Goal: Use online tool/utility: Use online tool/utility

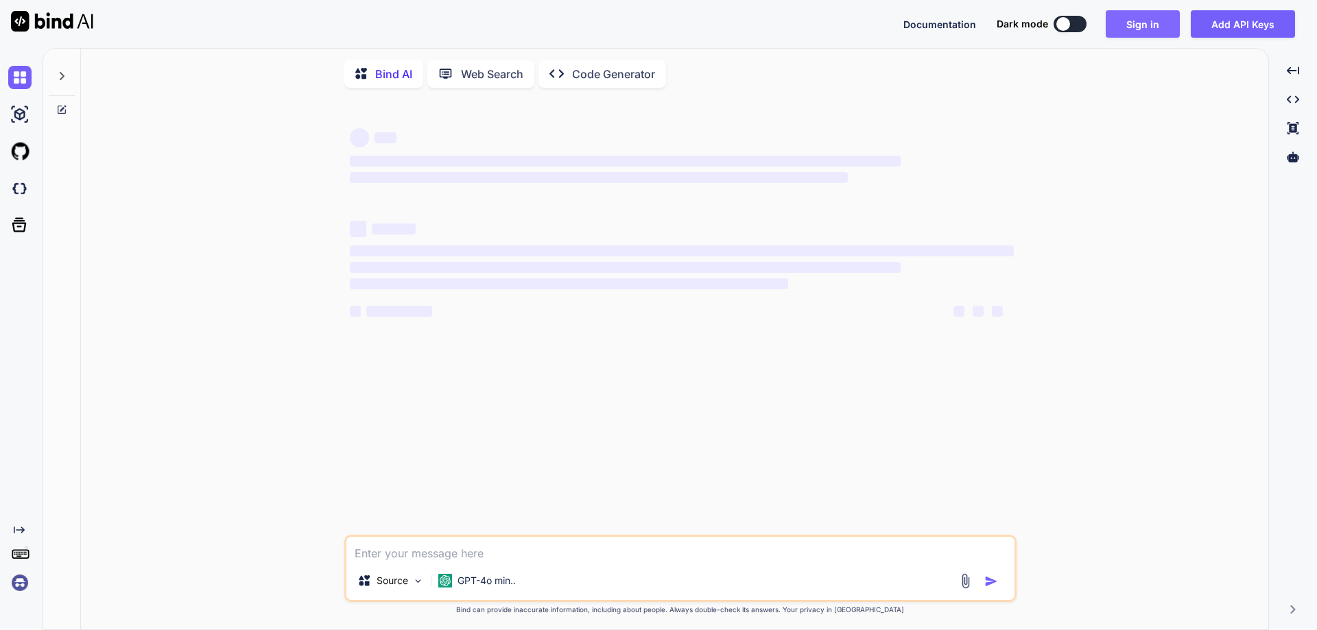
click at [1149, 30] on button "Sign in" at bounding box center [1142, 23] width 74 height 27
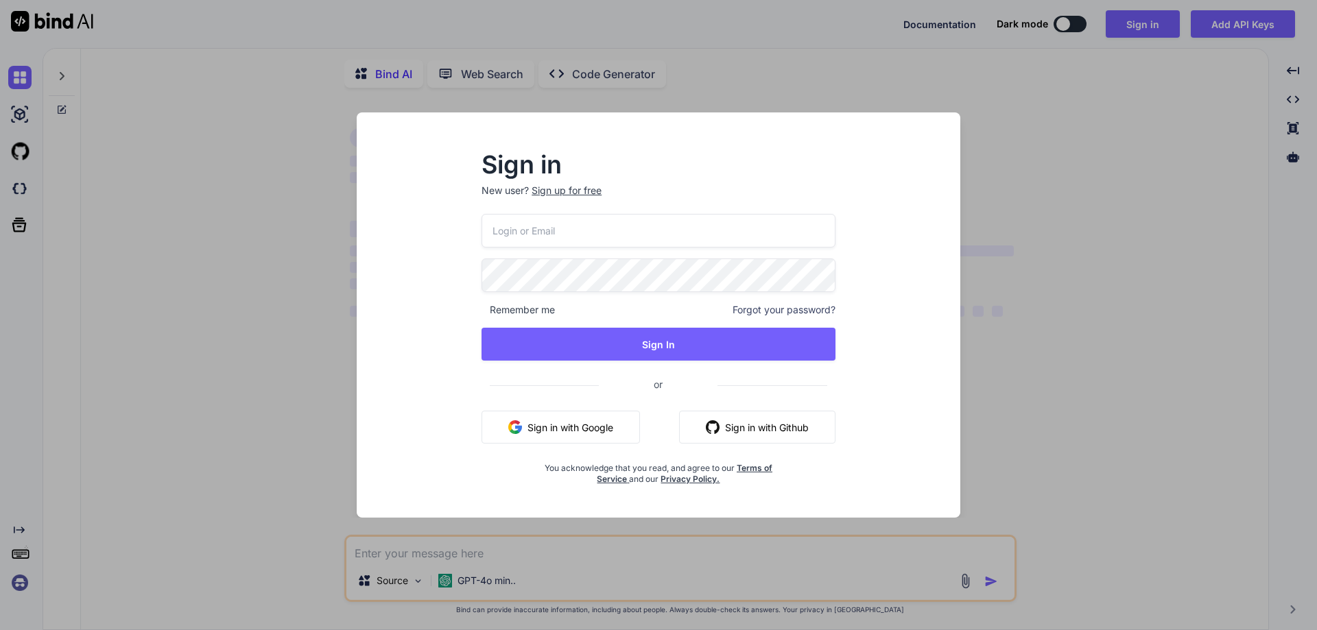
type textarea "x"
click at [579, 242] on input "email" at bounding box center [658, 231] width 354 height 34
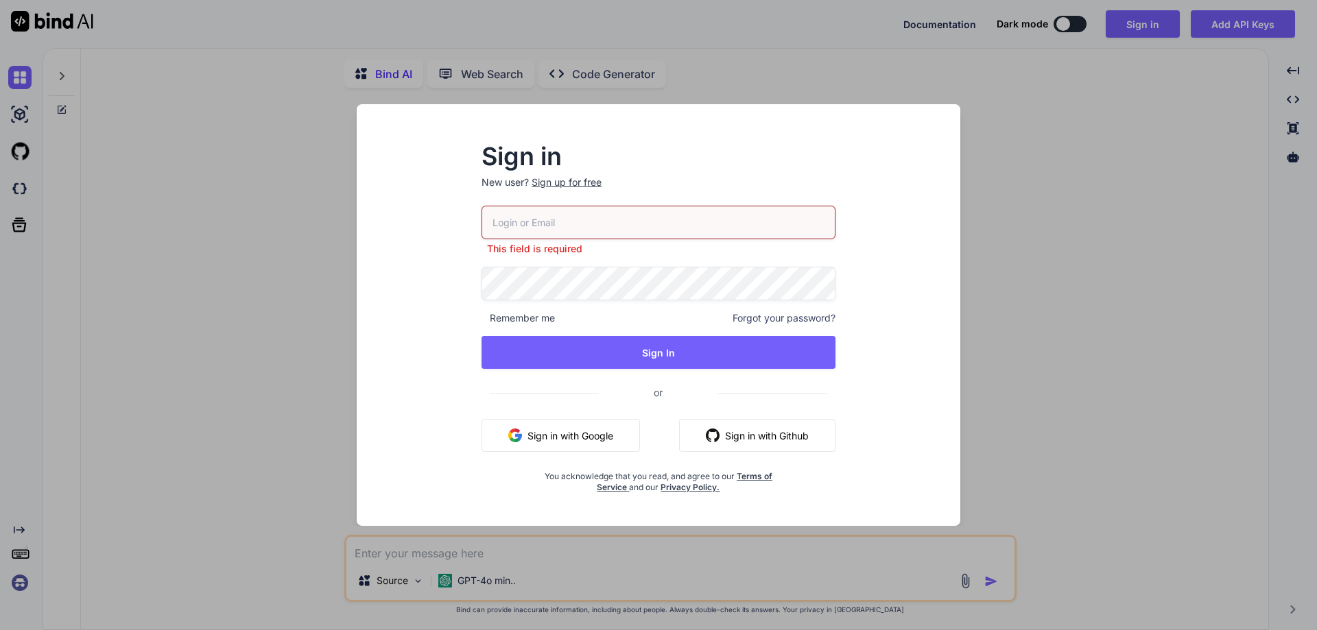
click at [575, 226] on input "email" at bounding box center [658, 223] width 354 height 34
paste input "[EMAIL_ADDRESS][DOMAIN_NAME]"
type input "[EMAIL_ADDRESS][DOMAIN_NAME]"
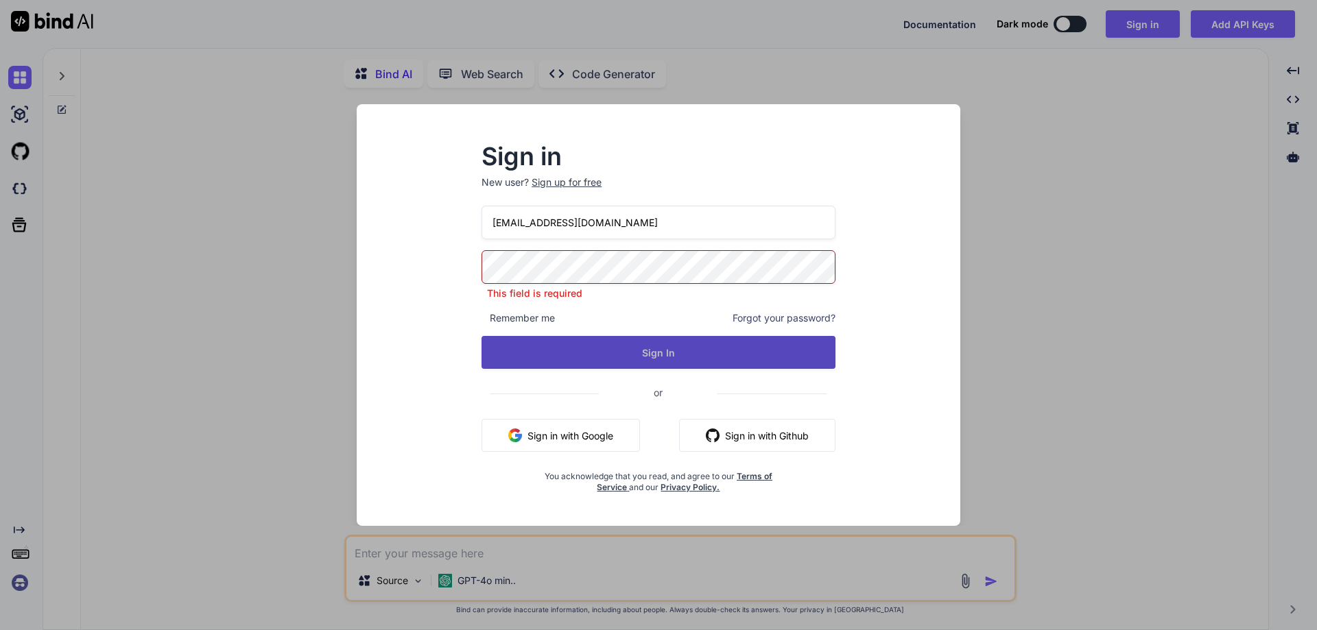
click at [526, 341] on button "Sign In" at bounding box center [658, 352] width 354 height 33
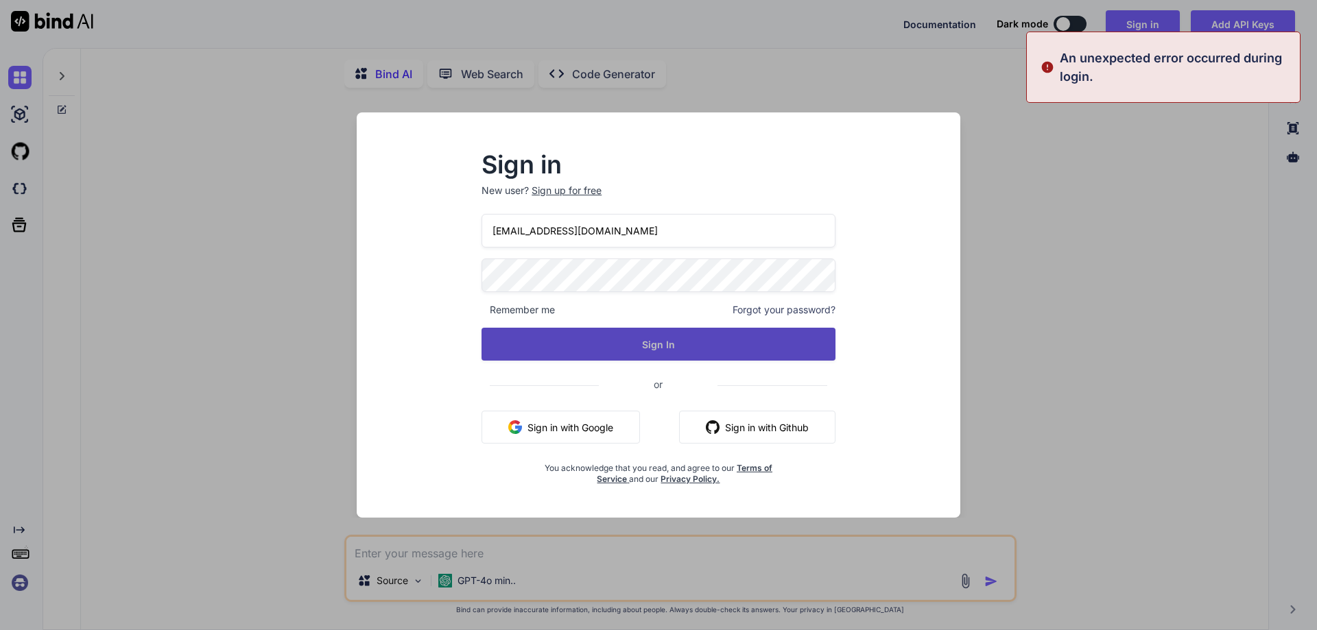
click at [533, 348] on button "Sign In" at bounding box center [658, 344] width 354 height 33
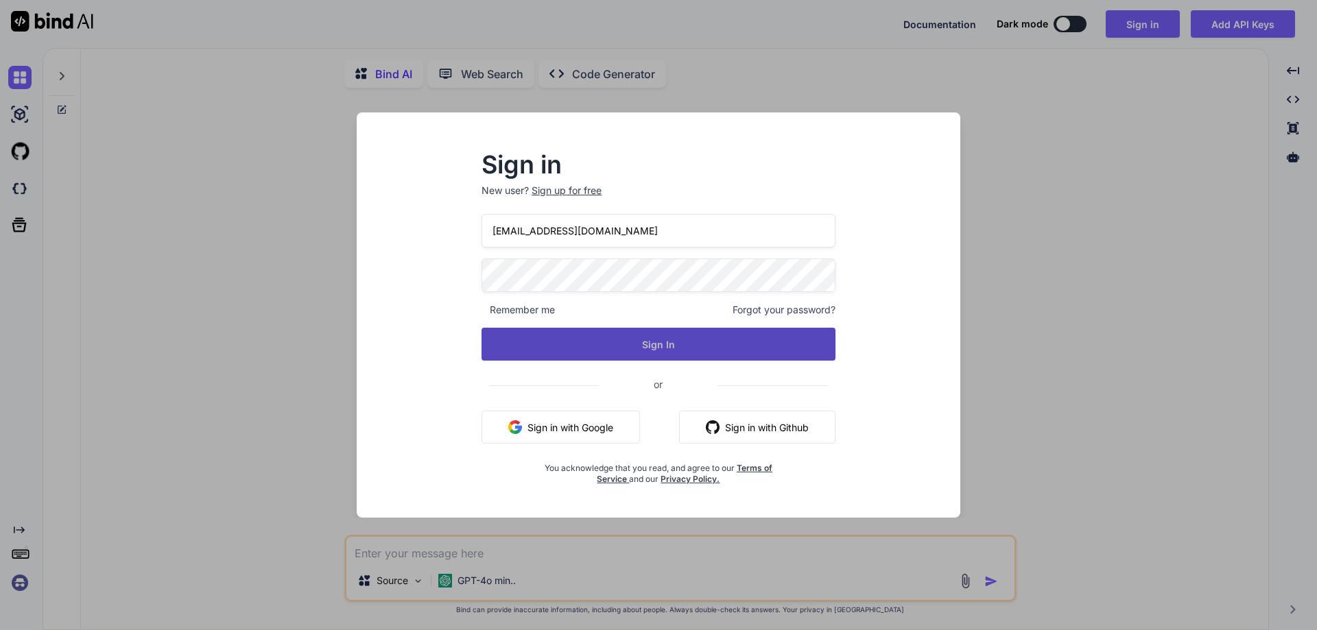
click at [533, 348] on button "Sign In" at bounding box center [658, 344] width 354 height 33
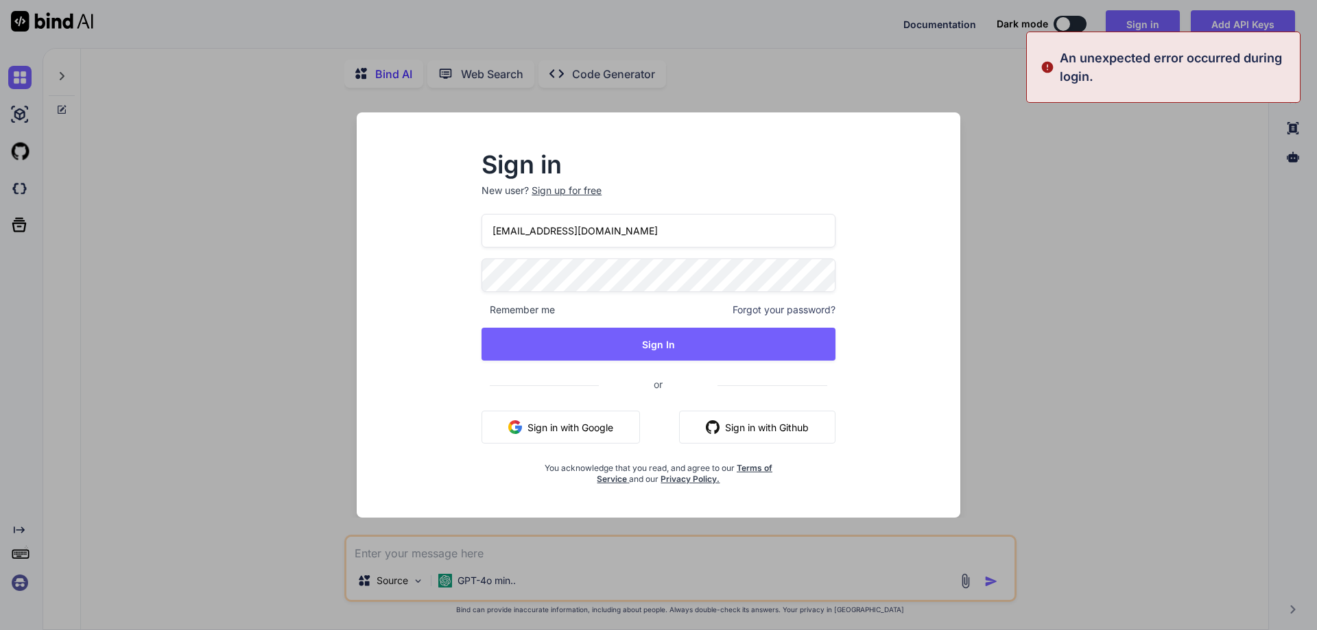
click at [1055, 221] on div "Sign in New user? Sign up for free [PERSON_NAME][EMAIL_ADDRESS][DOMAIN_NAME] Re…" at bounding box center [658, 315] width 1317 height 630
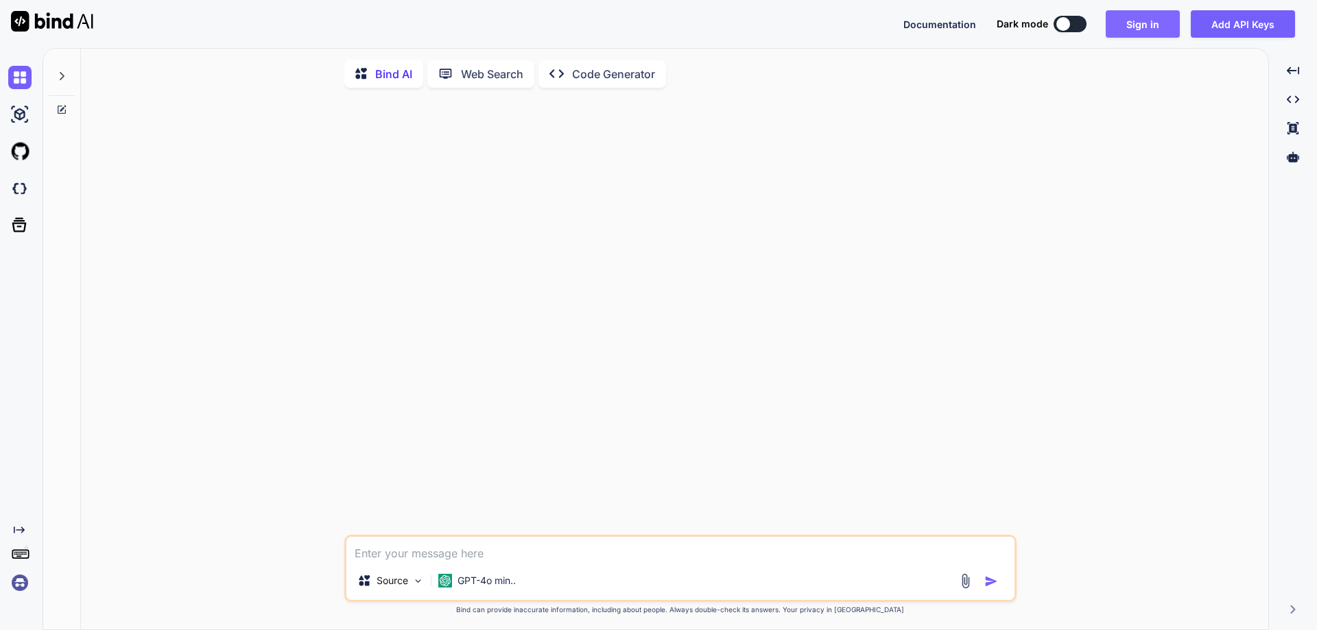
click at [1140, 20] on button "Sign in" at bounding box center [1142, 23] width 74 height 27
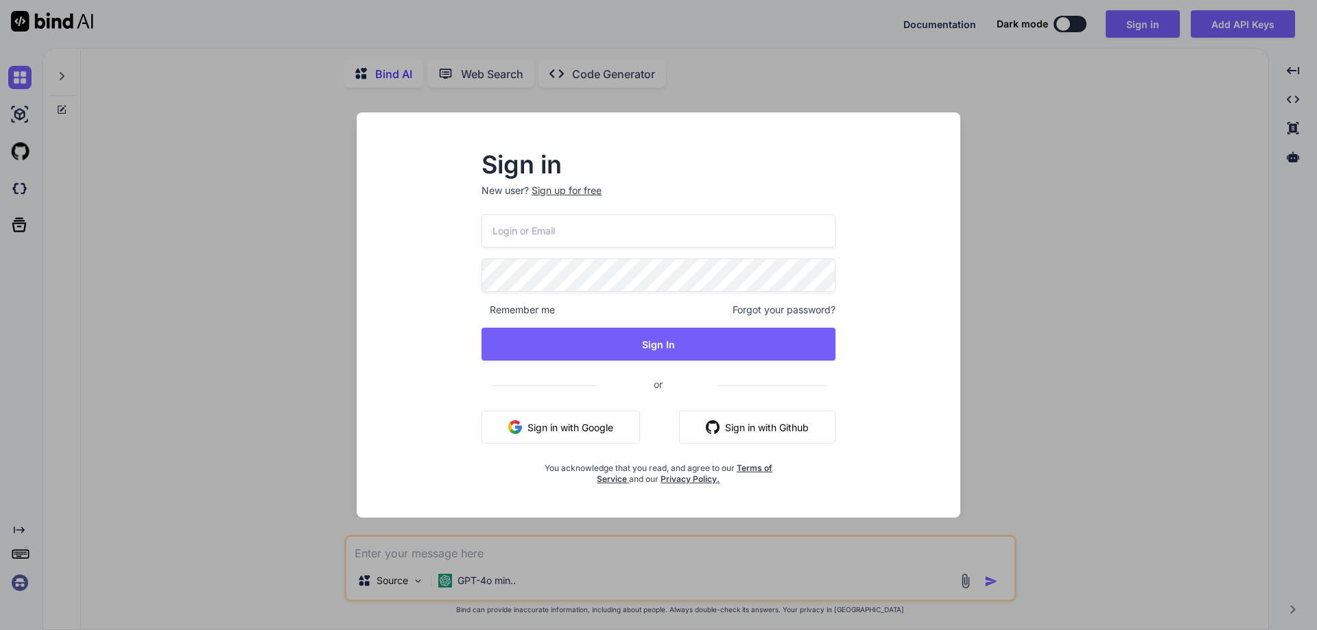
click at [576, 217] on input "email" at bounding box center [658, 231] width 354 height 34
paste input "[EMAIL_ADDRESS][DOMAIN_NAME]"
type input "[EMAIL_ADDRESS][DOMAIN_NAME]"
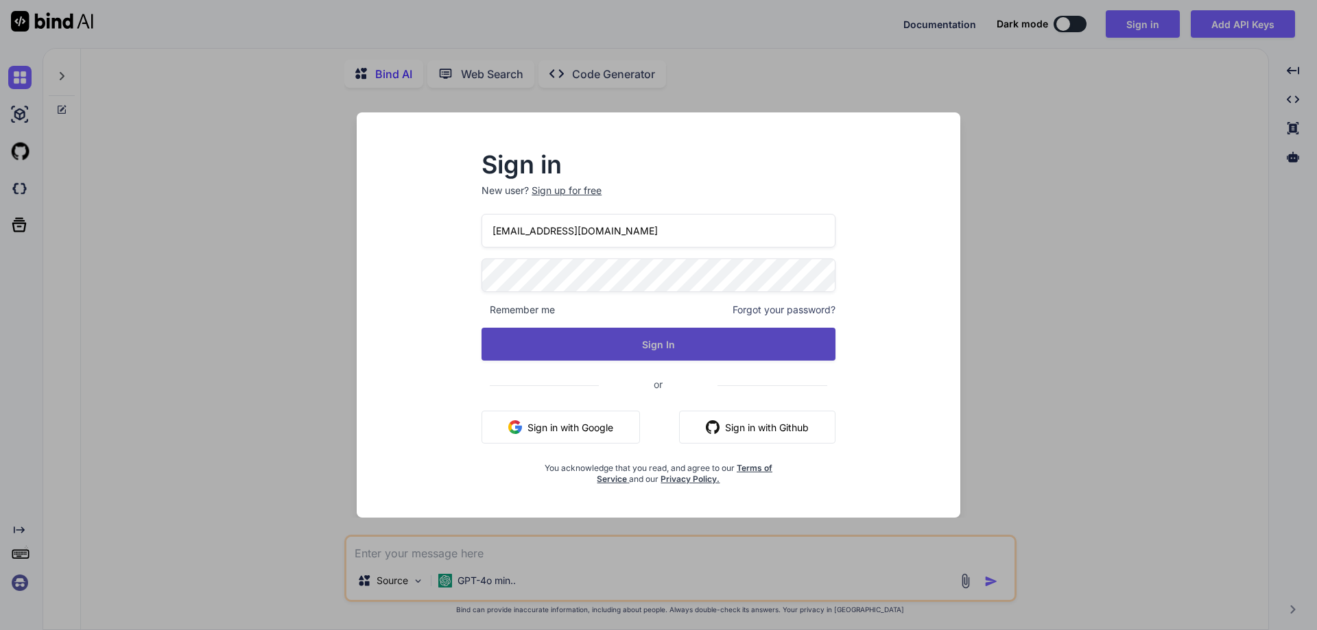
click at [538, 353] on button "Sign In" at bounding box center [658, 344] width 354 height 33
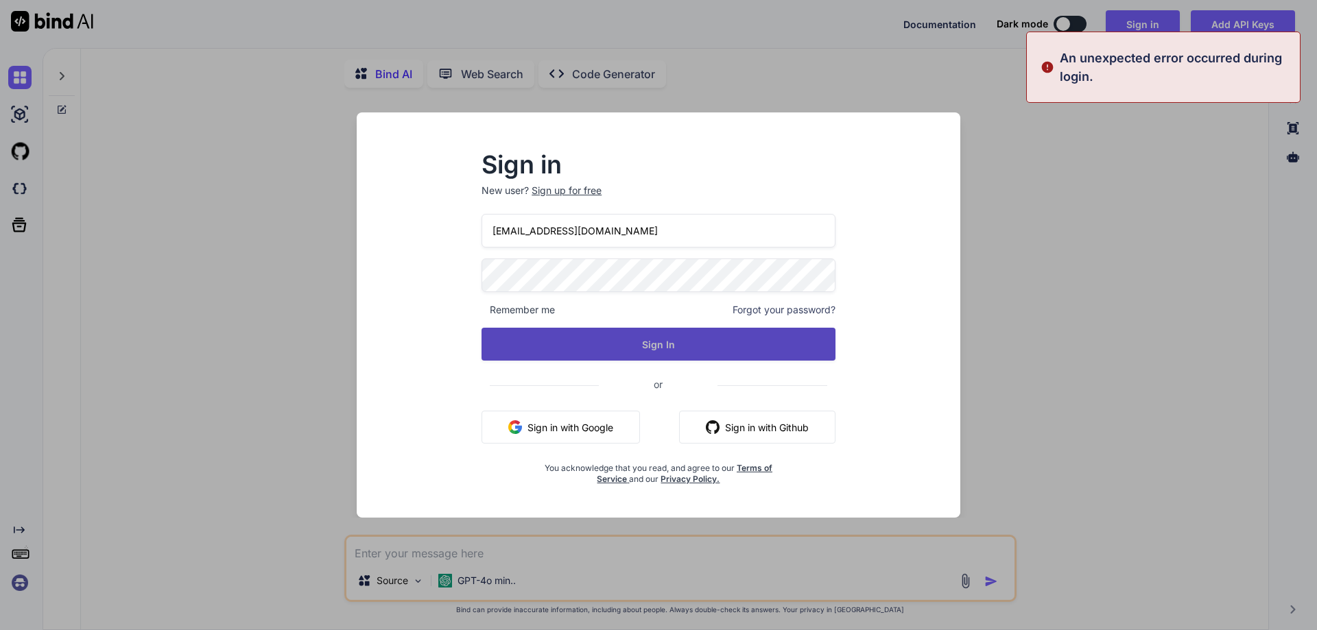
click at [538, 353] on button "Sign In" at bounding box center [658, 344] width 354 height 33
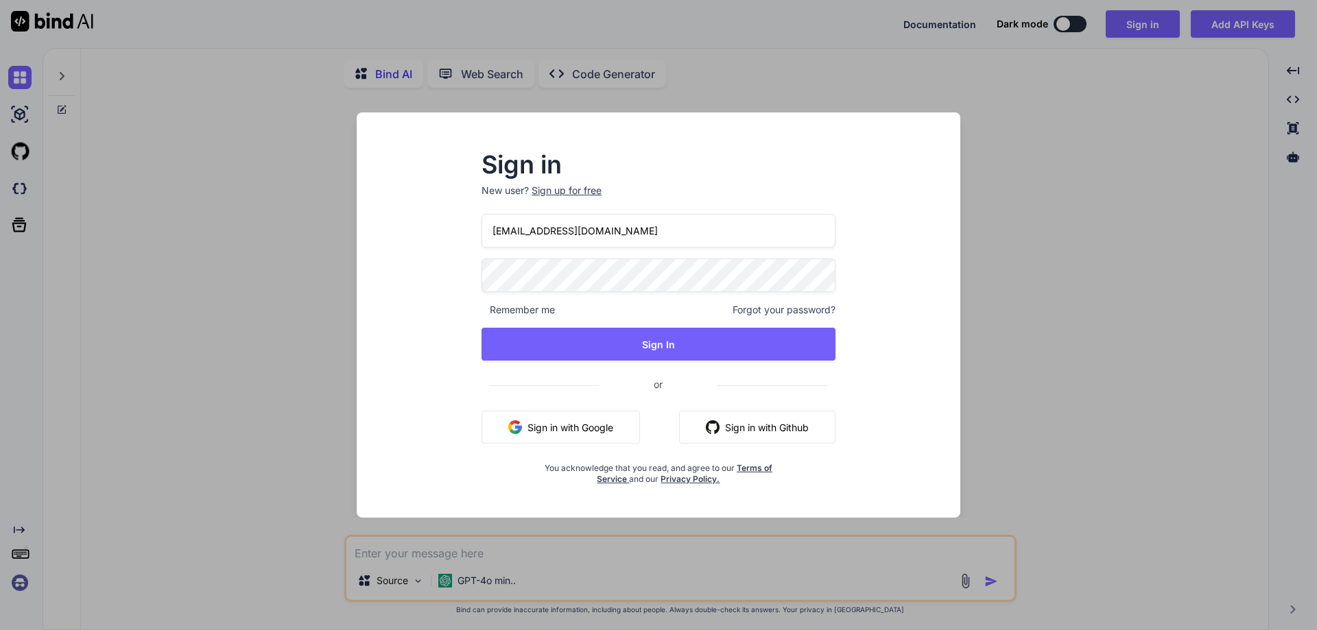
click at [1064, 149] on div "Sign in New user? Sign up for free [PERSON_NAME][EMAIL_ADDRESS][DOMAIN_NAME] Re…" at bounding box center [658, 315] width 1317 height 630
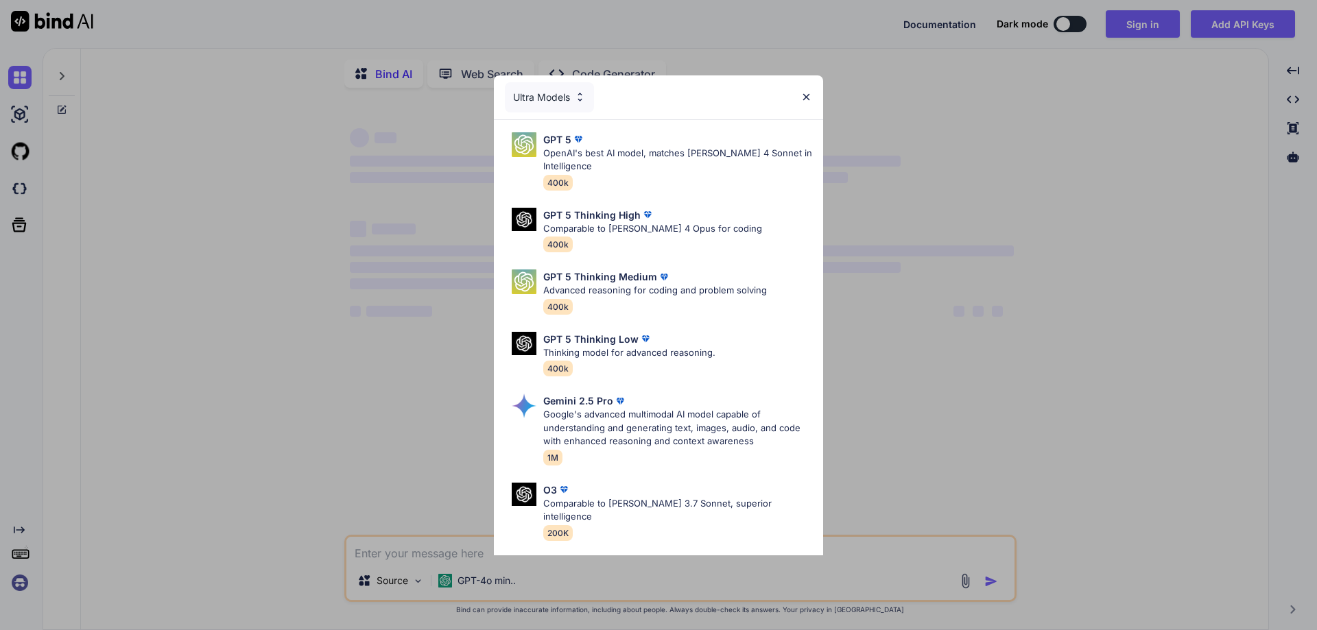
click at [806, 93] on img at bounding box center [806, 97] width 12 height 12
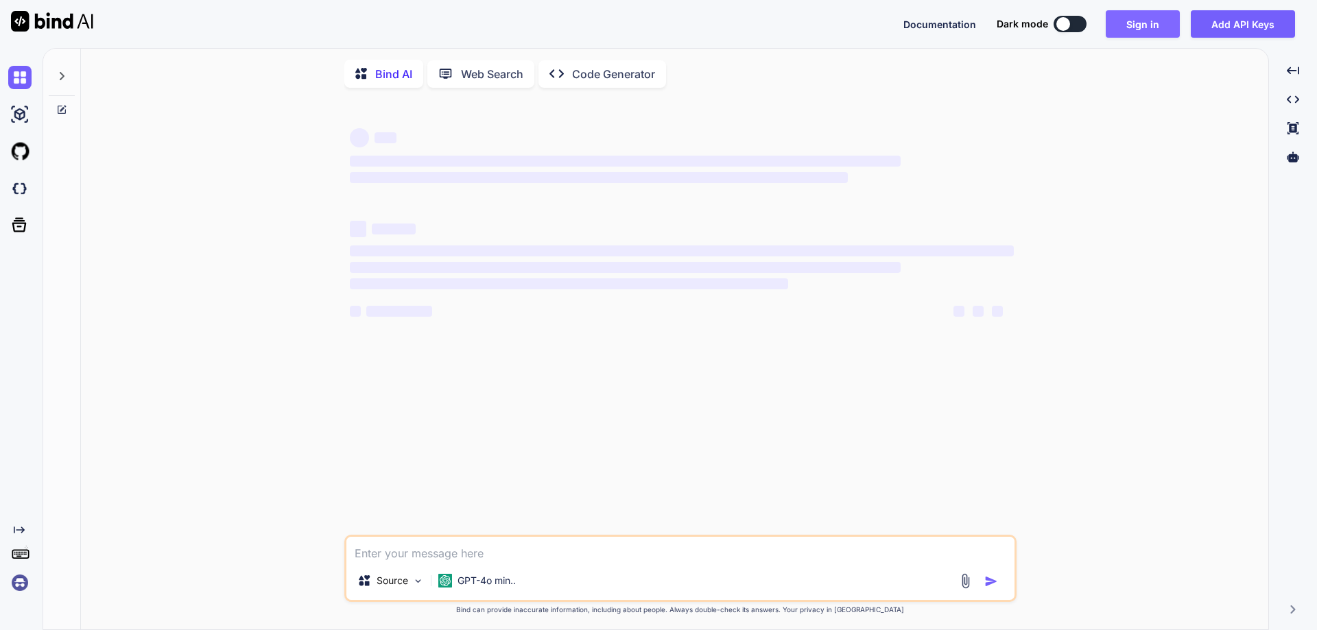
click at [1141, 29] on button "Sign in" at bounding box center [1142, 23] width 74 height 27
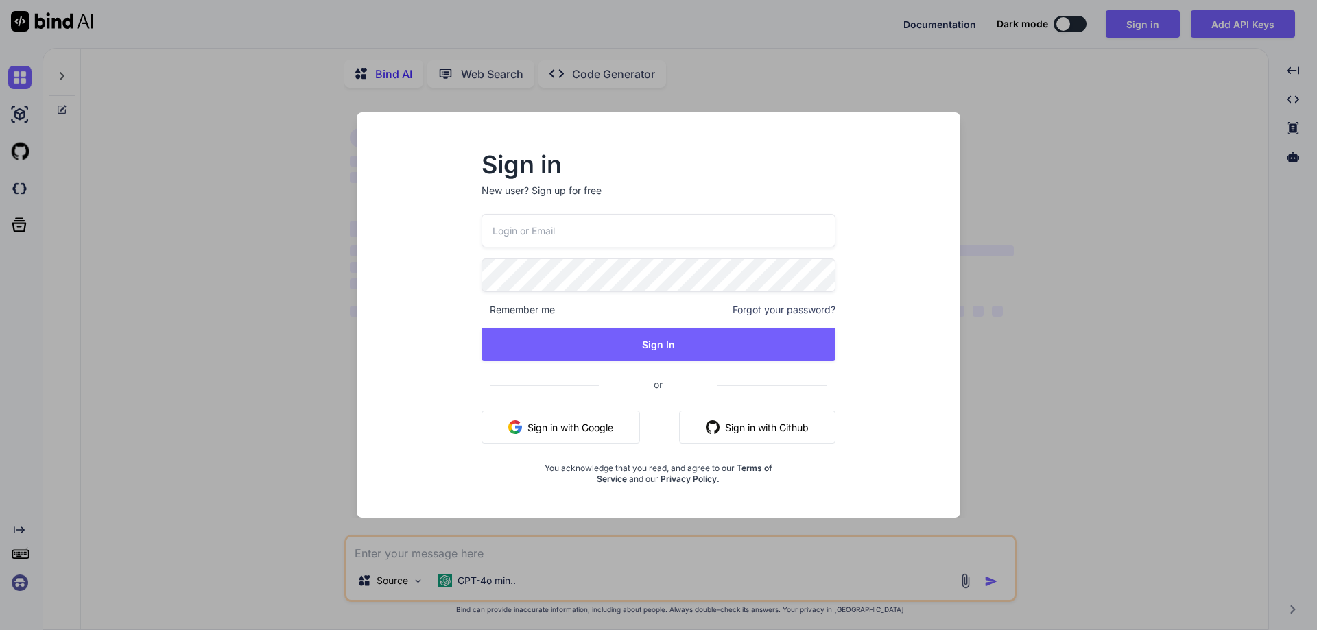
type textarea "x"
click at [637, 222] on input "email" at bounding box center [658, 231] width 354 height 34
paste input "[EMAIL_ADDRESS][DOMAIN_NAME]"
type input "[EMAIL_ADDRESS][DOMAIN_NAME]"
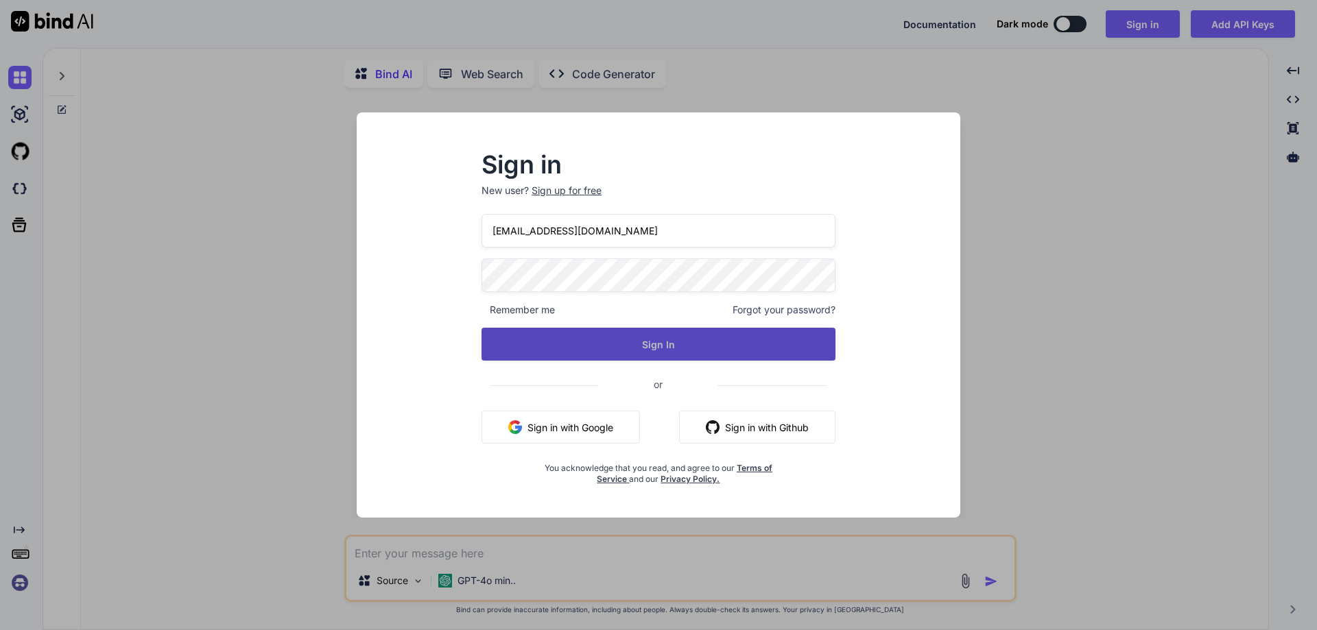
click at [492, 336] on button "Sign In" at bounding box center [658, 344] width 354 height 33
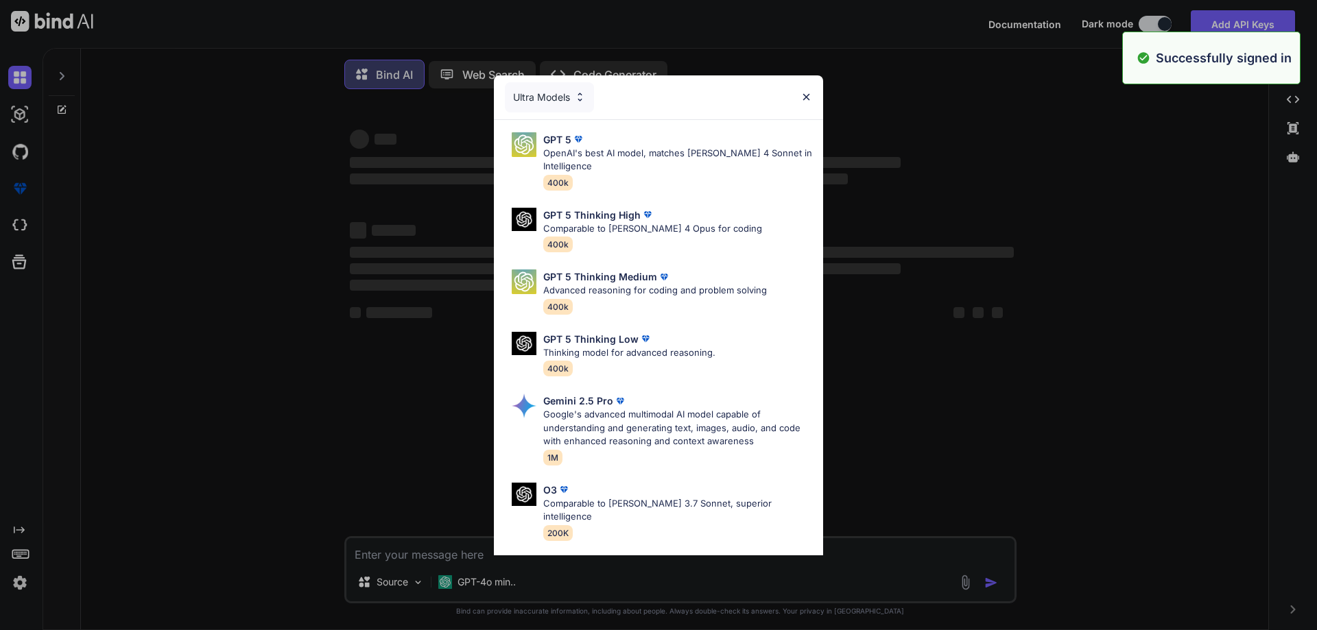
click at [806, 98] on img at bounding box center [806, 97] width 12 height 12
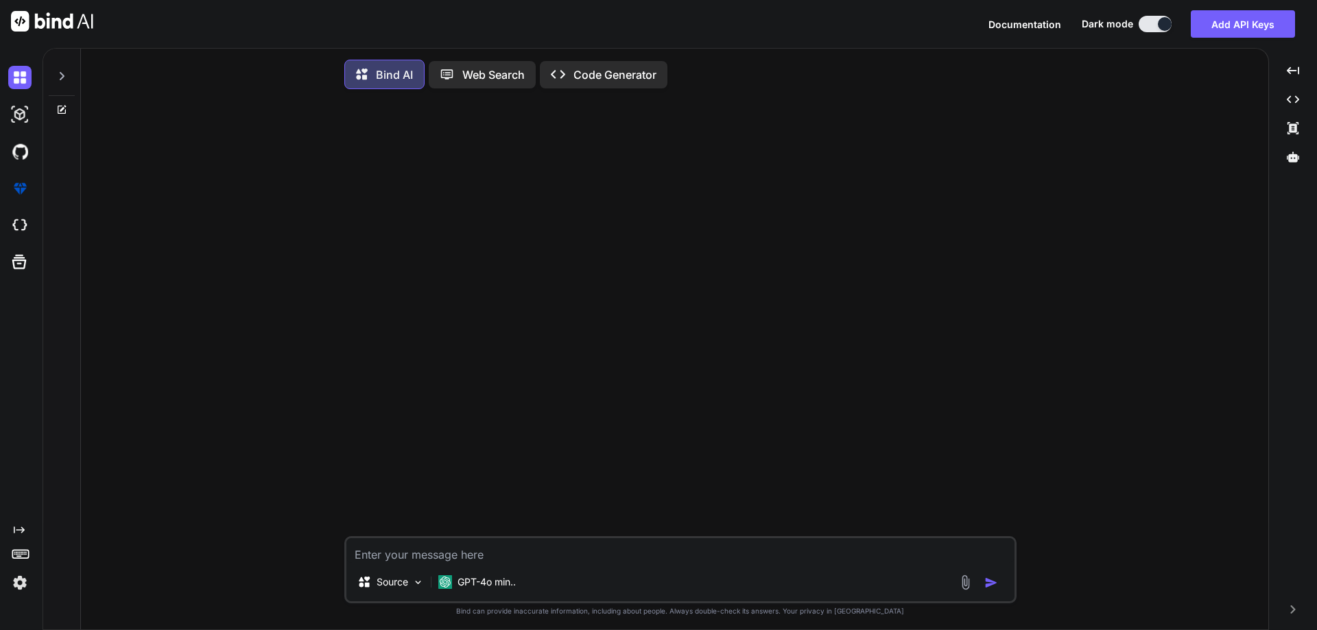
click at [437, 550] on textarea at bounding box center [680, 550] width 668 height 25
type textarea "P"
click at [479, 558] on textarea "please correct below lin and enhance it" at bounding box center [680, 550] width 668 height 25
click at [609, 558] on textarea "please correct below line and enhance it" at bounding box center [680, 550] width 668 height 25
paste textarea "https://github.com/SVDUBACARE/Ubacare-web/pull/750 Please Review PR This PR Rel…"
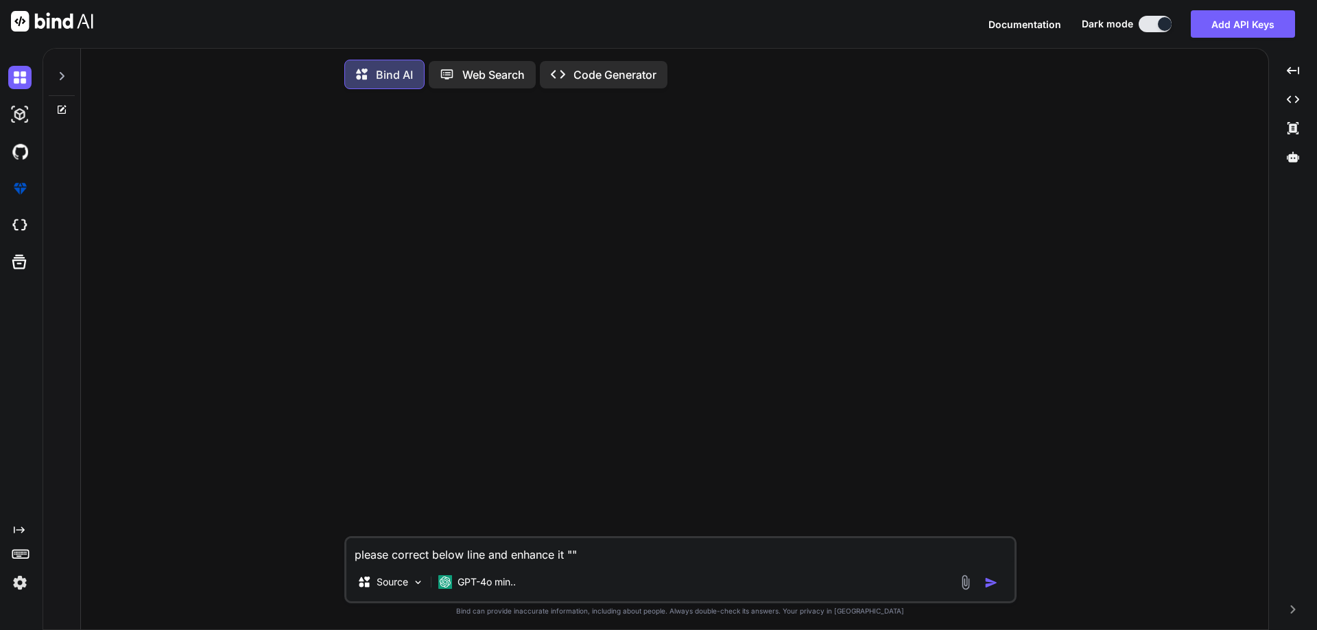
type textarea "please correct below line and enhance it "https://github.com/SVDUBACARE/Ubacare…"
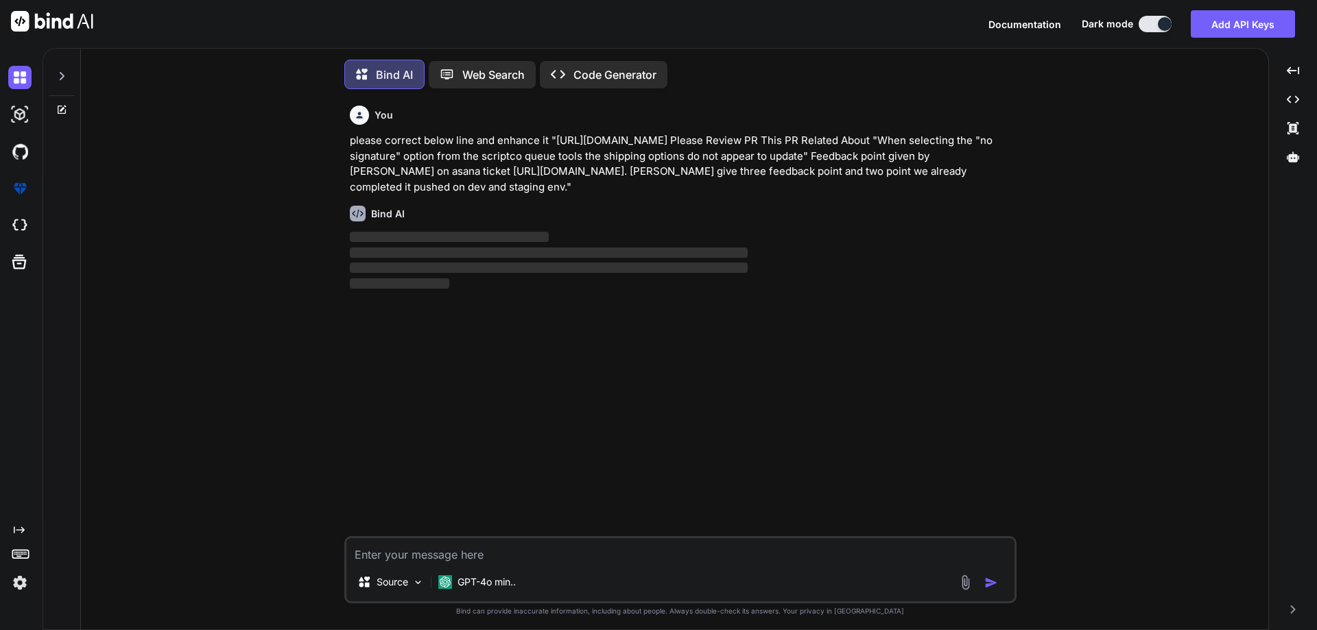
scroll to position [7, 0]
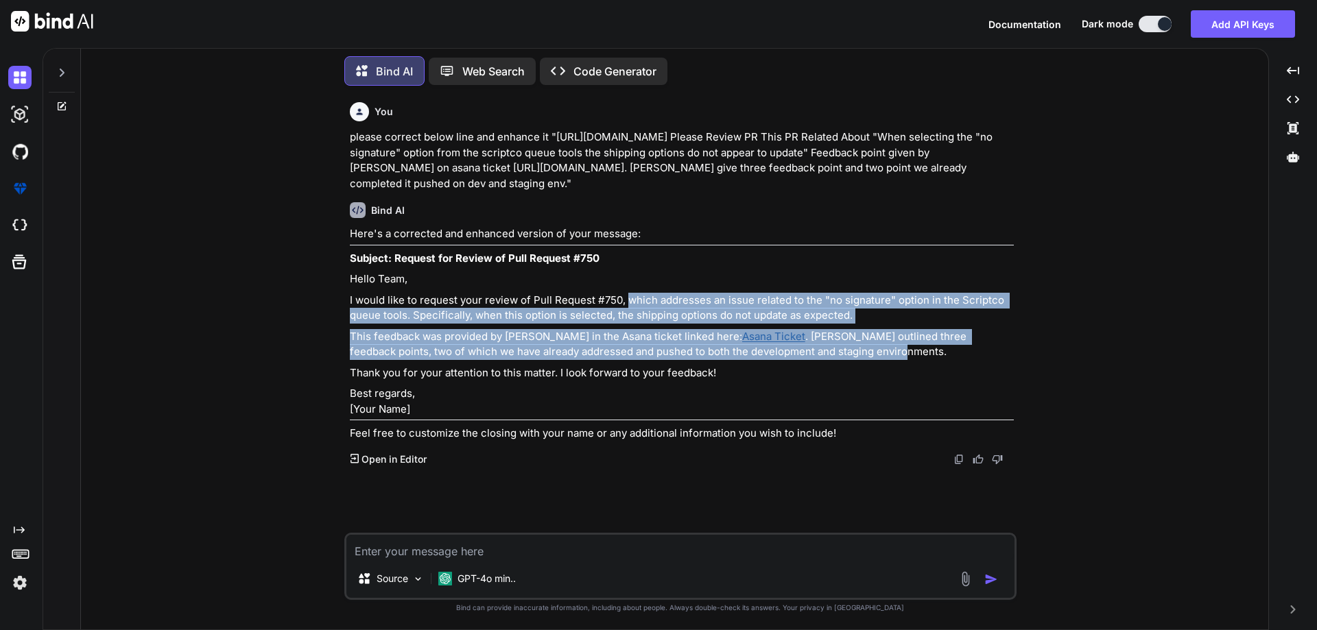
drag, startPoint x: 627, startPoint y: 313, endPoint x: 860, endPoint y: 361, distance: 237.5
click at [860, 361] on div "Here's a corrected and enhanced version of your message: Subject: Request for R…" at bounding box center [682, 333] width 664 height 215
copy div "which addresses an issue related to the "no signature" option in the Scriptco q…"
